Goal: Information Seeking & Learning: Learn about a topic

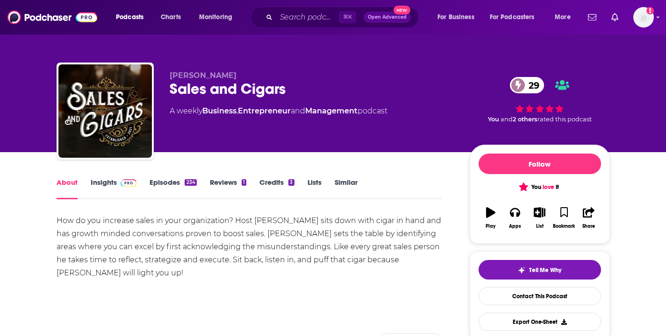
click at [267, 24] on div "⌘ K Open Advanced New" at bounding box center [334, 17] width 168 height 21
click at [290, 12] on input "Search podcasts, credits, & more..." at bounding box center [307, 17] width 63 height 15
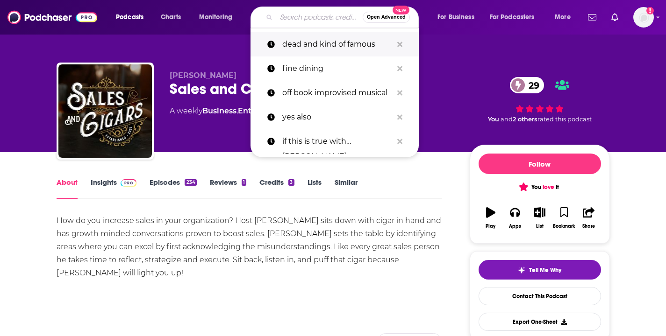
click at [292, 52] on p "dead and kind of famous" at bounding box center [337, 44] width 110 height 24
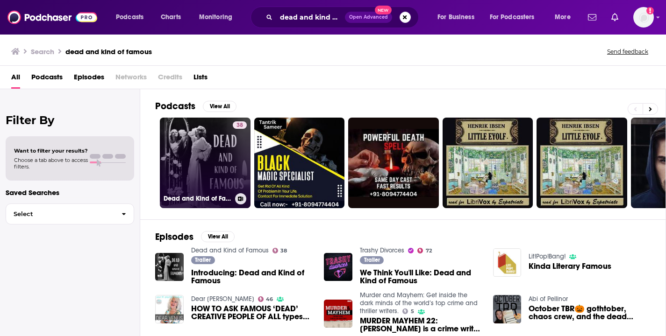
click at [222, 163] on link "38 Dead and Kind of Famous" at bounding box center [205, 163] width 91 height 91
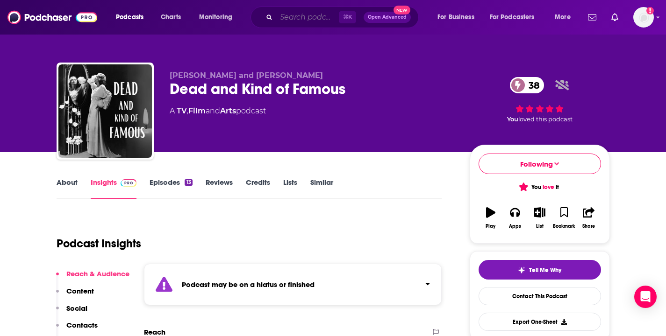
click at [317, 20] on input "Search podcasts, credits, & more..." at bounding box center [307, 17] width 63 height 15
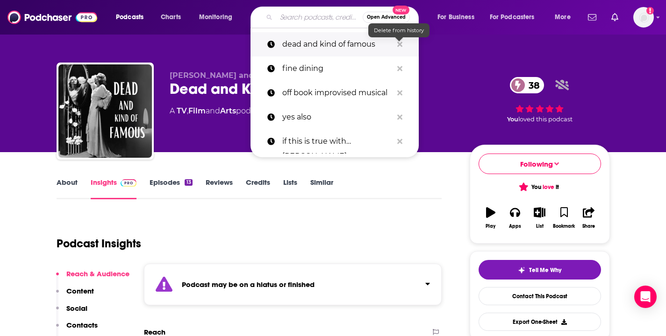
click at [398, 46] on icon "Search podcasts, credits, & more..." at bounding box center [399, 44] width 5 height 7
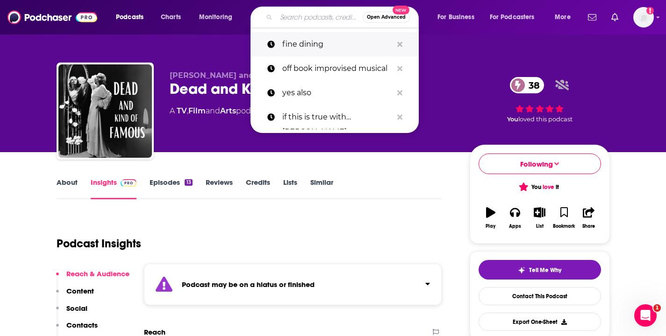
click at [287, 45] on p "fine dining" at bounding box center [337, 44] width 110 height 24
